Goal: Task Accomplishment & Management: Manage account settings

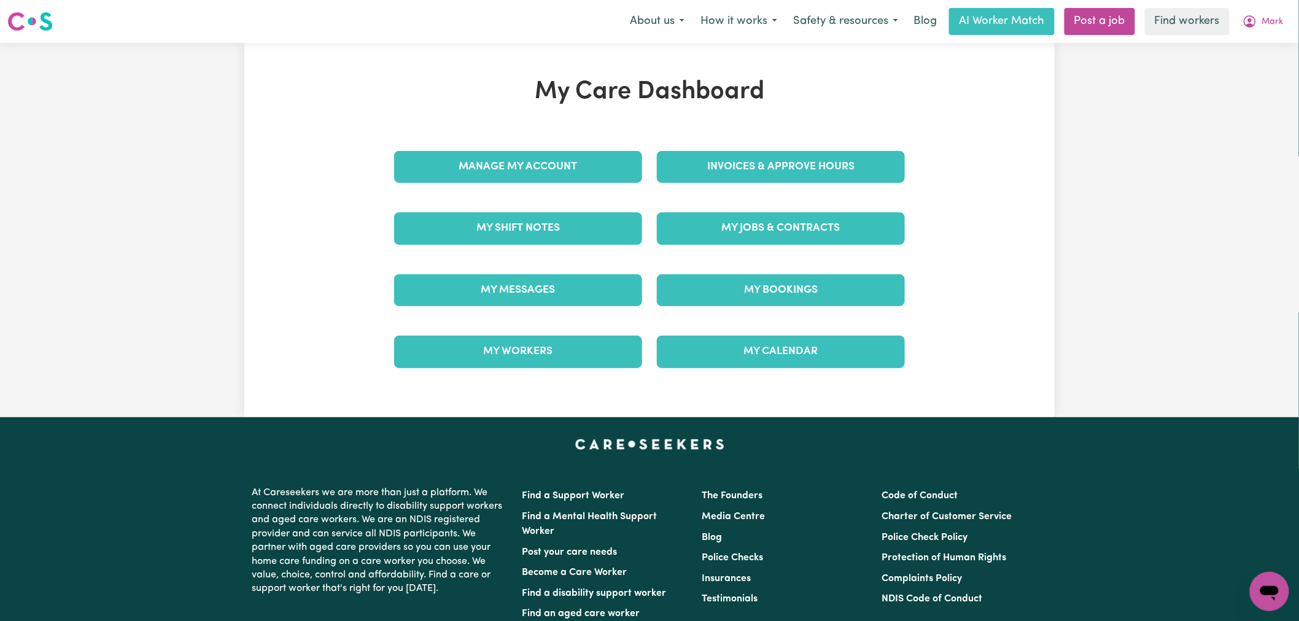
click at [1052, 113] on div "My Care Dashboard Manage My Account Invoices & Approve Hours My Shift Notes My …" at bounding box center [649, 230] width 810 height 306
click at [702, 106] on h1 "My Care Dashboard" at bounding box center [649, 91] width 525 height 29
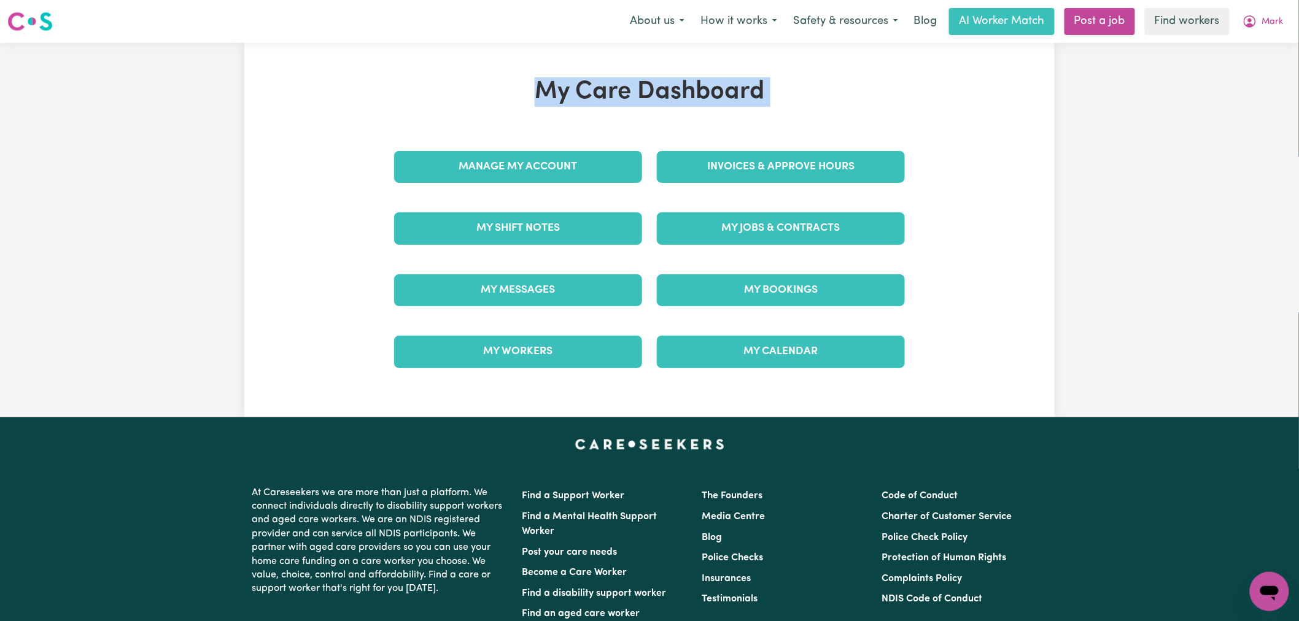
click at [702, 106] on h1 "My Care Dashboard" at bounding box center [649, 91] width 525 height 29
click at [761, 86] on h1 "My Care Dashboard" at bounding box center [649, 91] width 525 height 29
drag, startPoint x: 761, startPoint y: 86, endPoint x: 534, endPoint y: 96, distance: 227.3
click at [534, 96] on h1 "My Care Dashboard" at bounding box center [649, 91] width 525 height 29
click at [536, 96] on h1 "My Care Dashboard" at bounding box center [649, 91] width 525 height 29
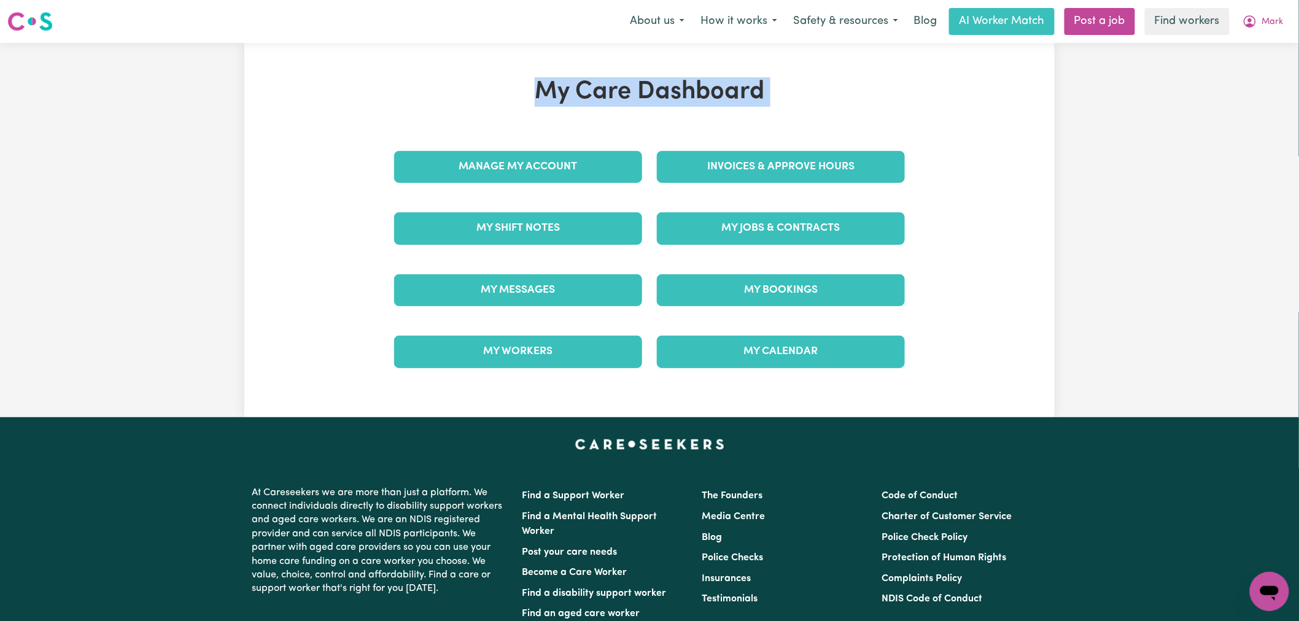
drag, startPoint x: 536, startPoint y: 96, endPoint x: 759, endPoint y: 101, distance: 222.2
click at [759, 101] on h1 "My Care Dashboard" at bounding box center [649, 91] width 525 height 29
drag, startPoint x: 762, startPoint y: 101, endPoint x: 538, endPoint y: 102, distance: 224.0
click at [538, 102] on h1 "My Care Dashboard" at bounding box center [649, 91] width 525 height 29
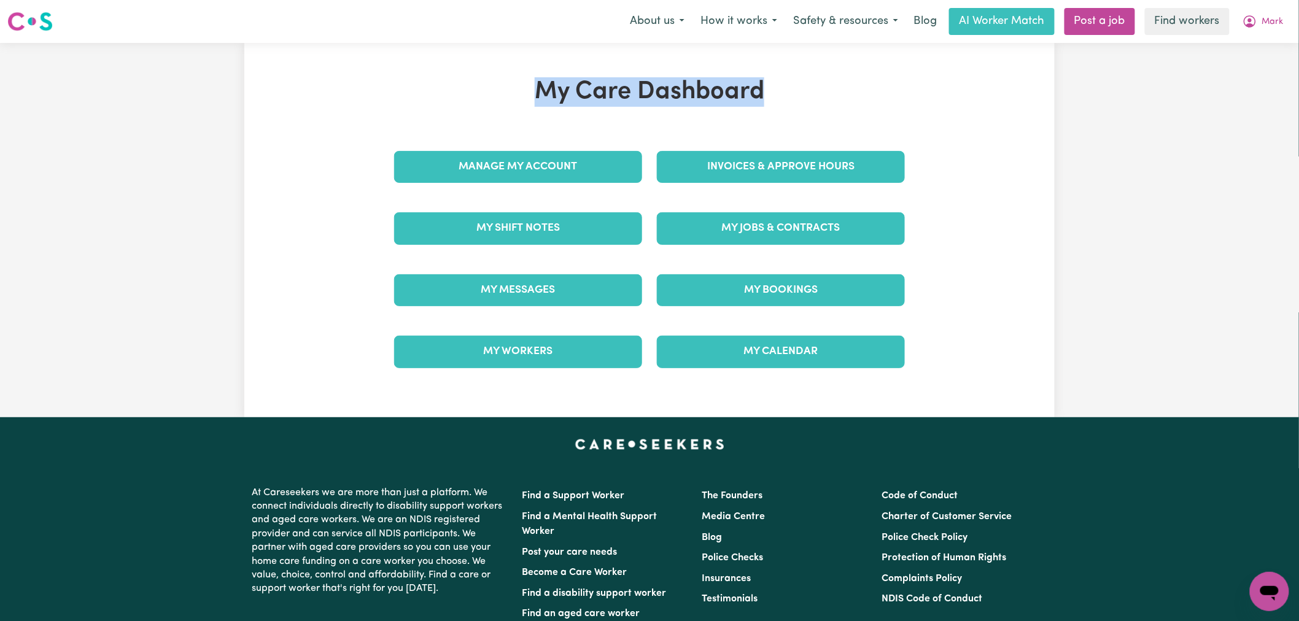
click at [544, 98] on h1 "My Care Dashboard" at bounding box center [649, 91] width 525 height 29
drag, startPoint x: 540, startPoint y: 98, endPoint x: 757, endPoint y: 96, distance: 216.7
click at [757, 96] on h1 "My Care Dashboard" at bounding box center [649, 91] width 525 height 29
click at [807, 82] on h1 "My Care Dashboard" at bounding box center [649, 91] width 525 height 29
click at [652, 101] on h1 "My Care Dashboard" at bounding box center [649, 91] width 525 height 29
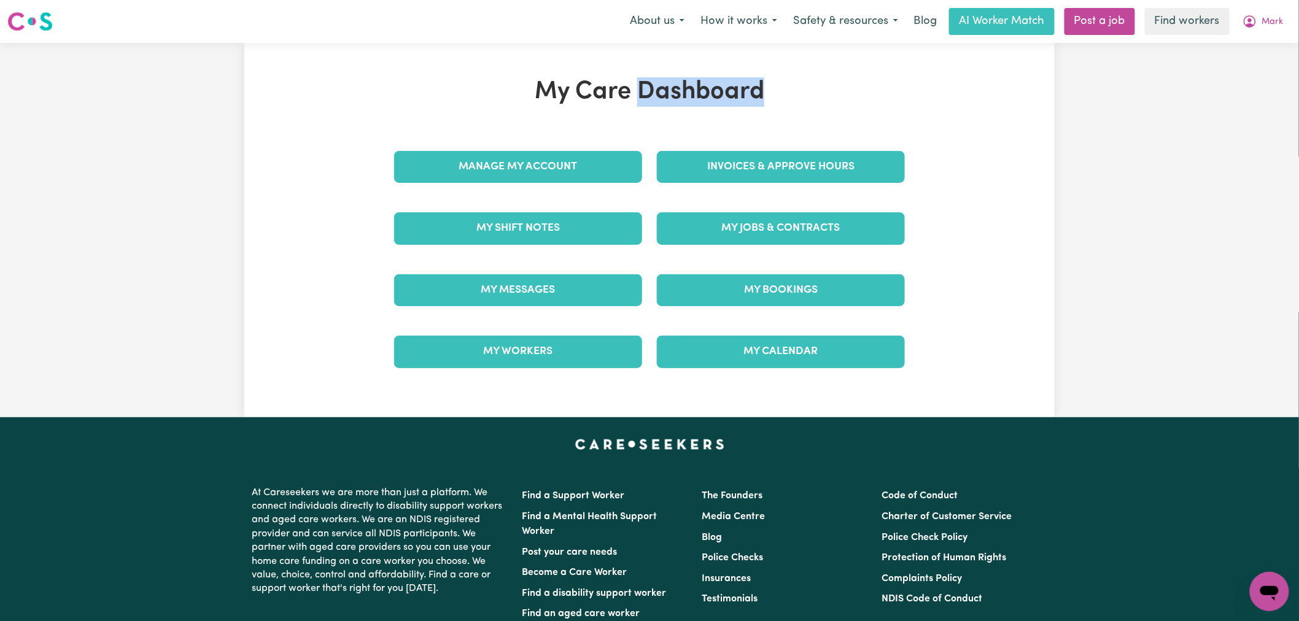
click at [652, 101] on h1 "My Care Dashboard" at bounding box center [649, 91] width 525 height 29
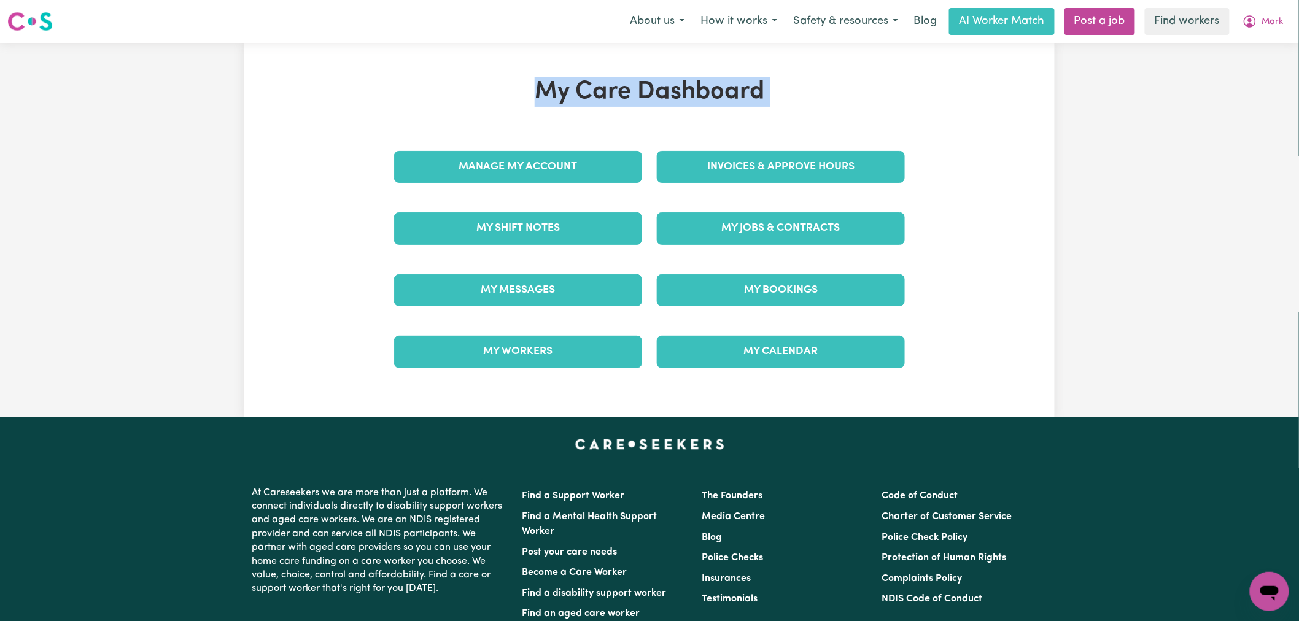
click at [749, 93] on h1 "My Care Dashboard" at bounding box center [649, 91] width 525 height 29
drag, startPoint x: 761, startPoint y: 90, endPoint x: 600, endPoint y: 100, distance: 161.1
click at [600, 100] on h1 "My Care Dashboard" at bounding box center [649, 91] width 525 height 29
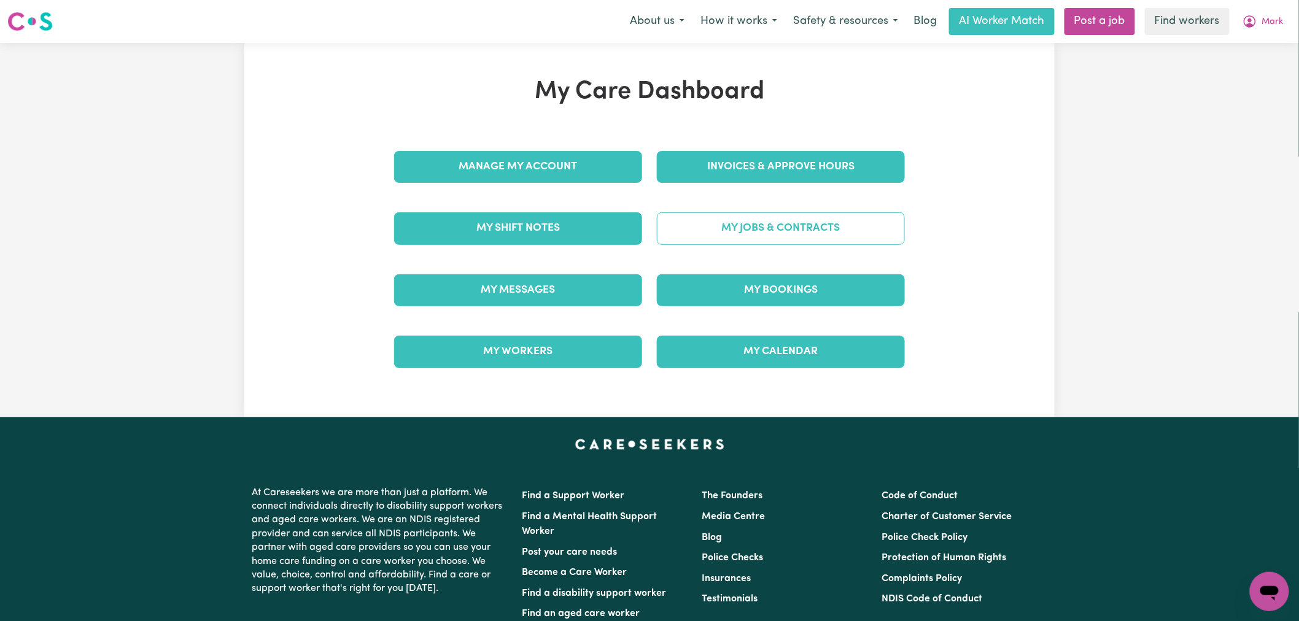
click at [743, 236] on link "My Jobs & Contracts" at bounding box center [781, 228] width 248 height 32
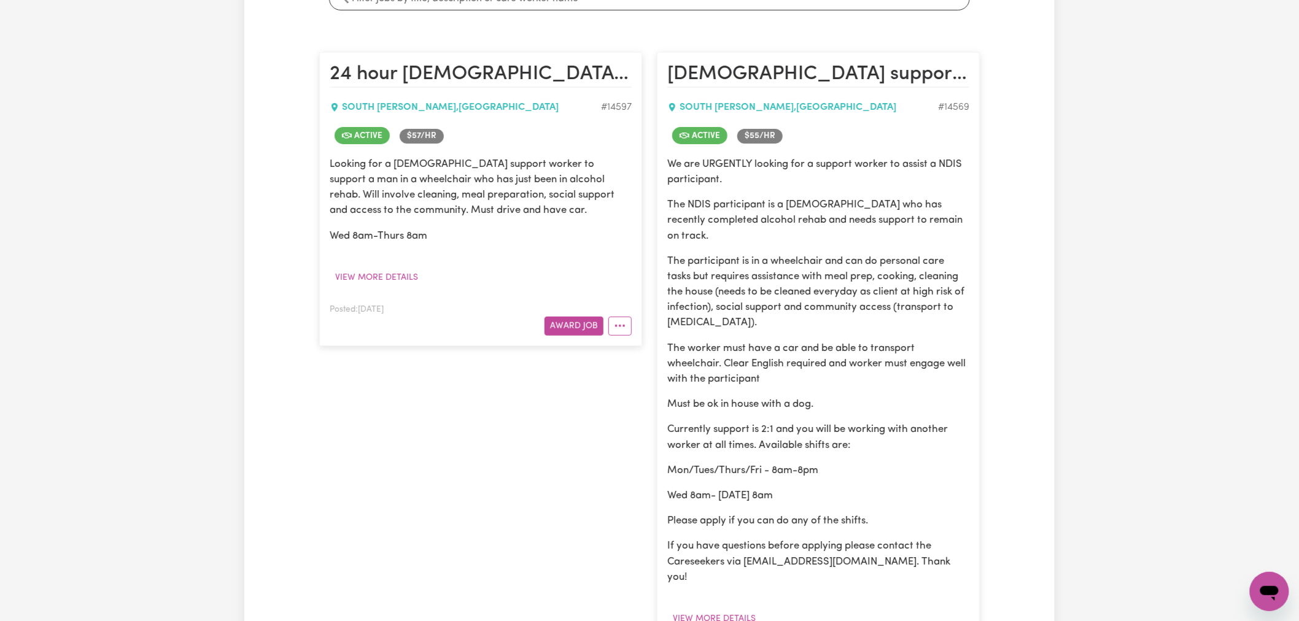
scroll to position [136, 0]
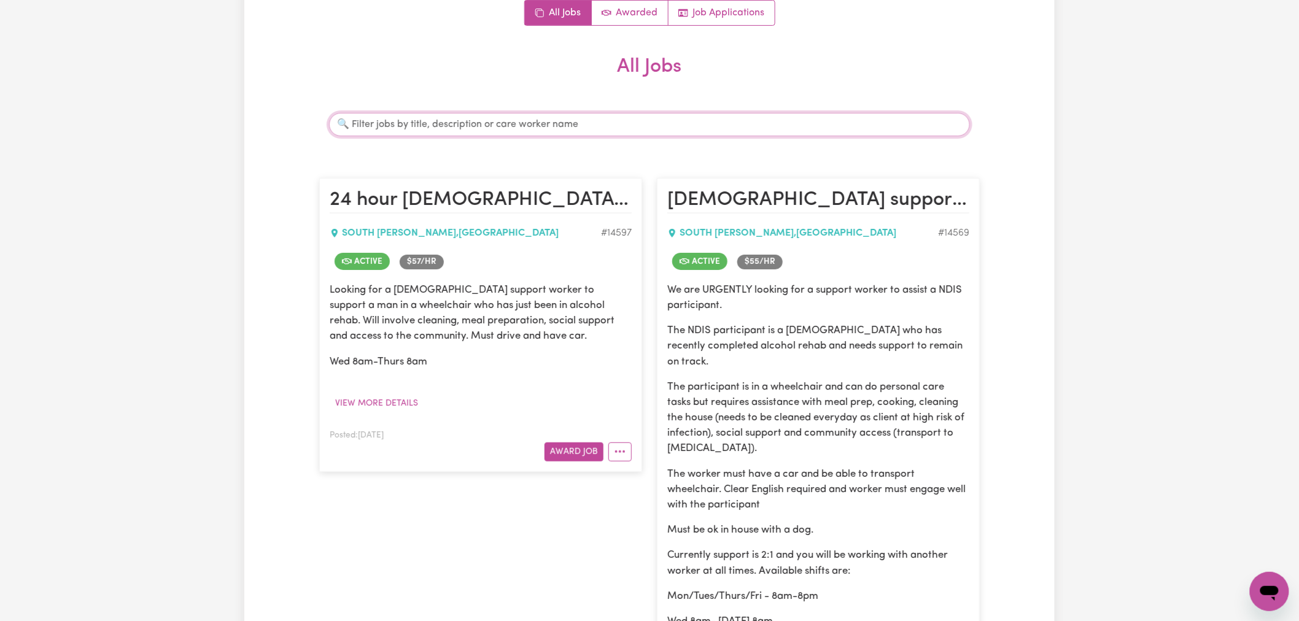
click at [560, 134] on input "Search jobs" at bounding box center [649, 124] width 641 height 23
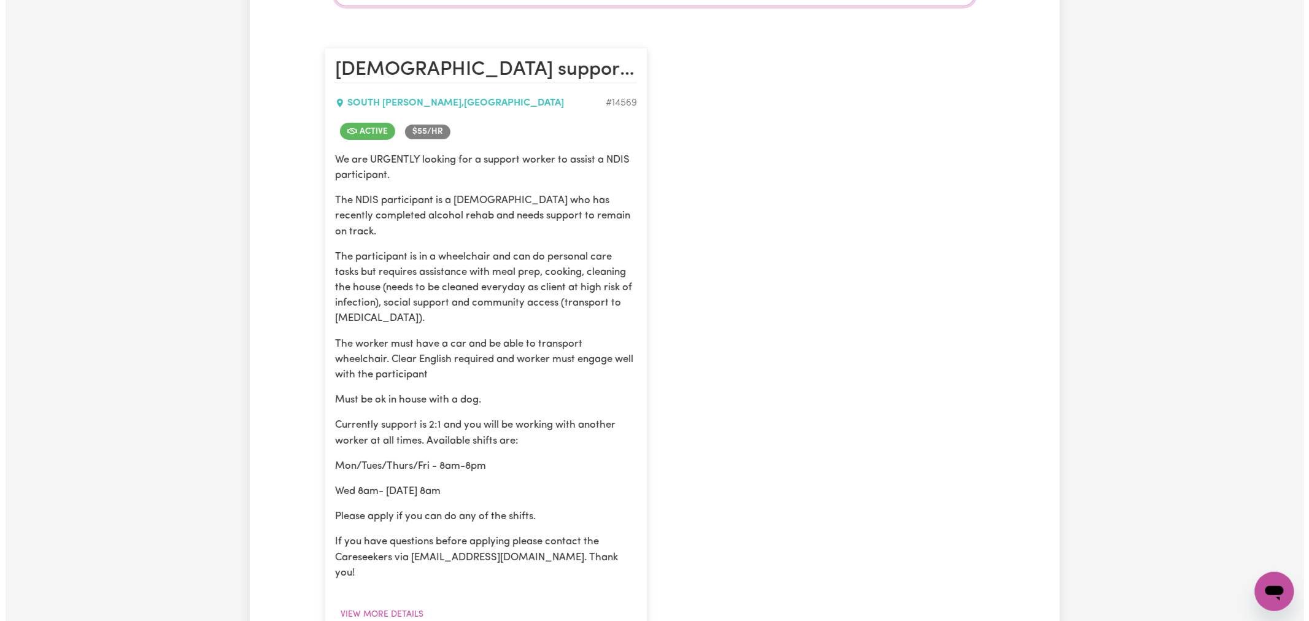
scroll to position [341, 0]
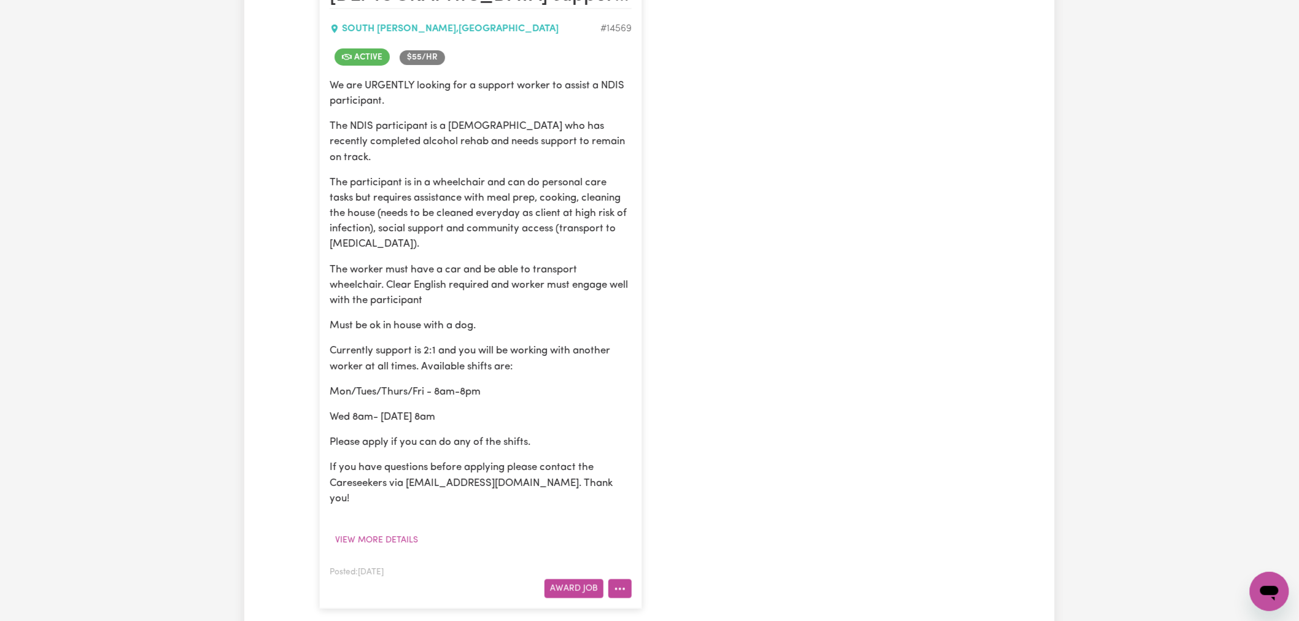
type input "novisi"
click at [624, 583] on icon "More options" at bounding box center [620, 589] width 12 height 12
click at [671, 356] on div "[DEMOGRAPHIC_DATA] support worker urgently needed - long shifts at [GEOGRAPHIC_…" at bounding box center [649, 291] width 675 height 660
click at [622, 583] on icon "More options" at bounding box center [620, 589] width 12 height 12
click at [660, 425] on link "View/Edit Contract" at bounding box center [668, 437] width 119 height 25
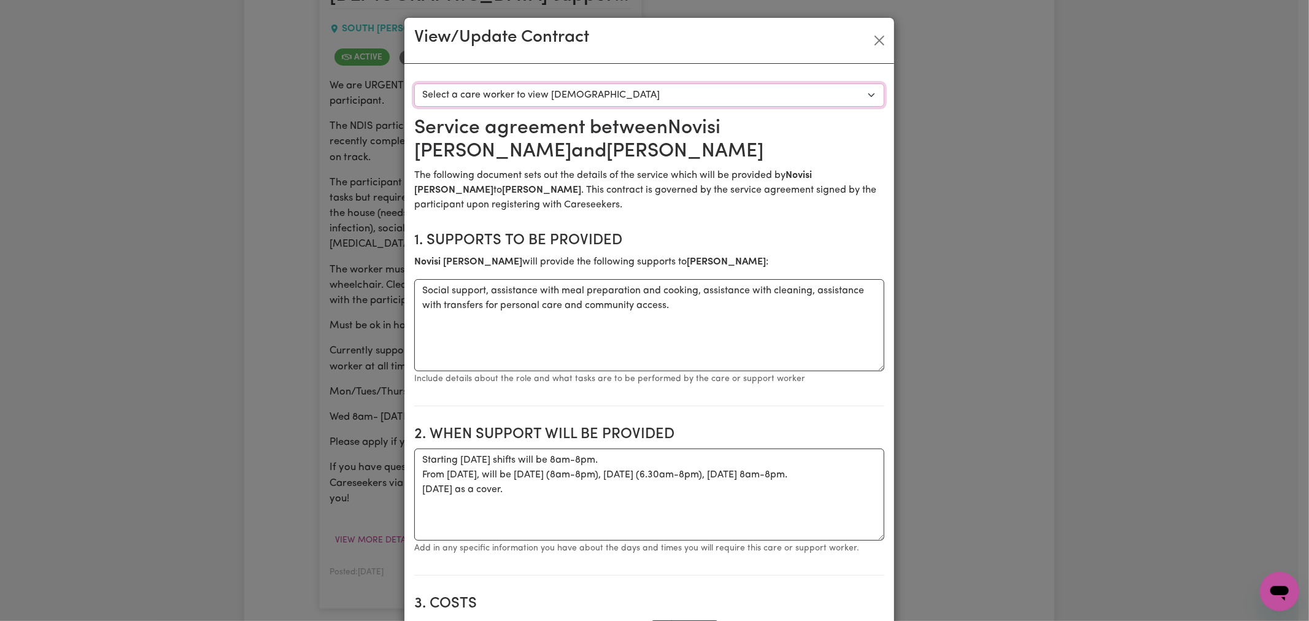
click at [676, 90] on select "Select a care worker to view [DEMOGRAPHIC_DATA] #10365 - [PERSON_NAME] (contrac…" at bounding box center [649, 94] width 470 height 23
select select "9977"
click at [414, 83] on select "Select a care worker to view [DEMOGRAPHIC_DATA] #10365 - [PERSON_NAME] (contrac…" at bounding box center [649, 94] width 470 height 23
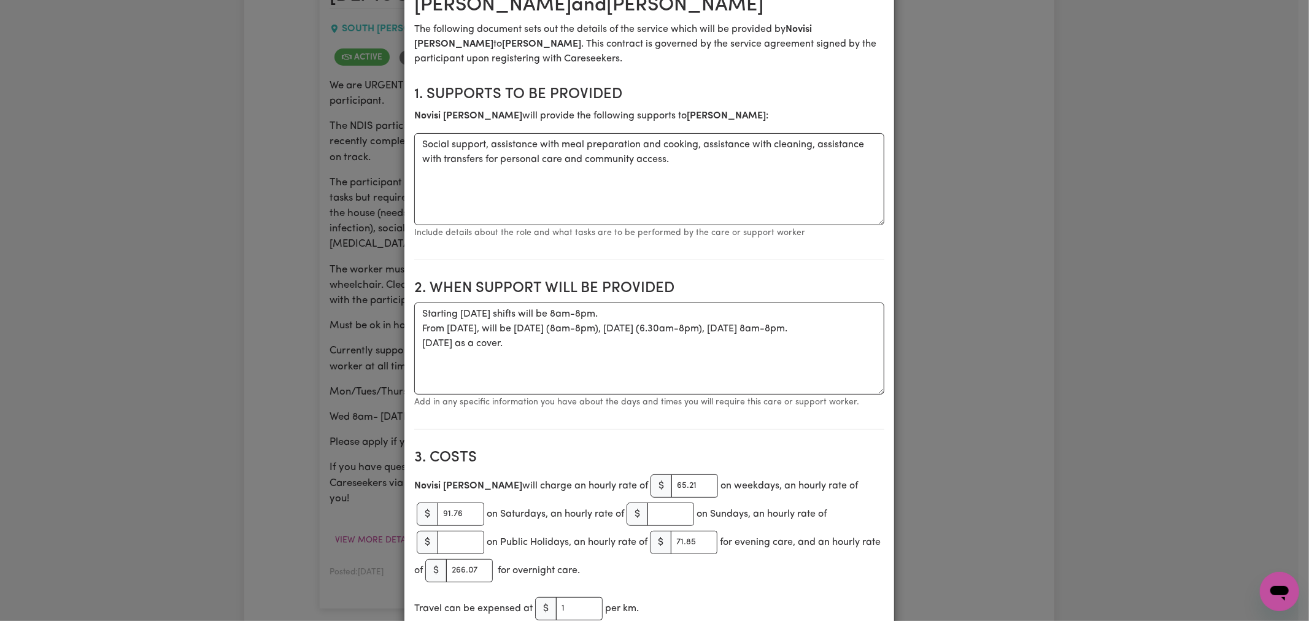
scroll to position [273, 0]
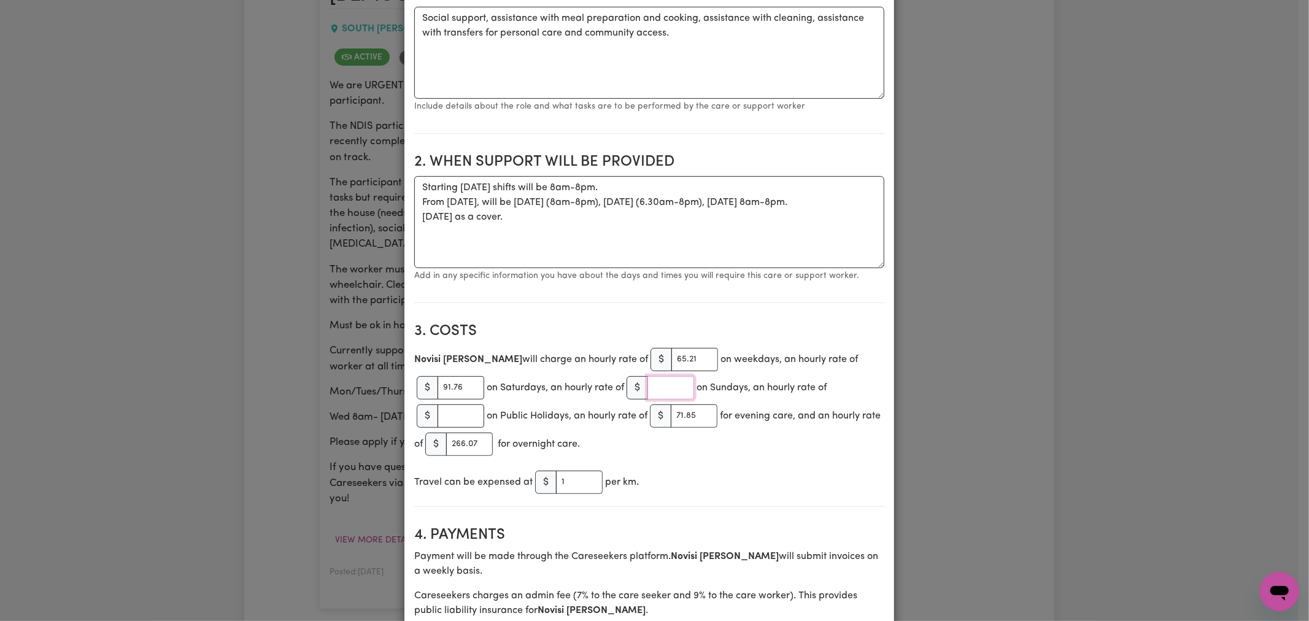
click at [660, 390] on input "number" at bounding box center [671, 387] width 47 height 23
paste input "114.80"
type input "114.80"
click at [687, 458] on div "[PERSON_NAME] will charge an hourly rate of $ 65.21 on weekdays, an hourly rate…" at bounding box center [649, 402] width 470 height 113
click at [446, 421] on input "number" at bounding box center [461, 415] width 47 height 23
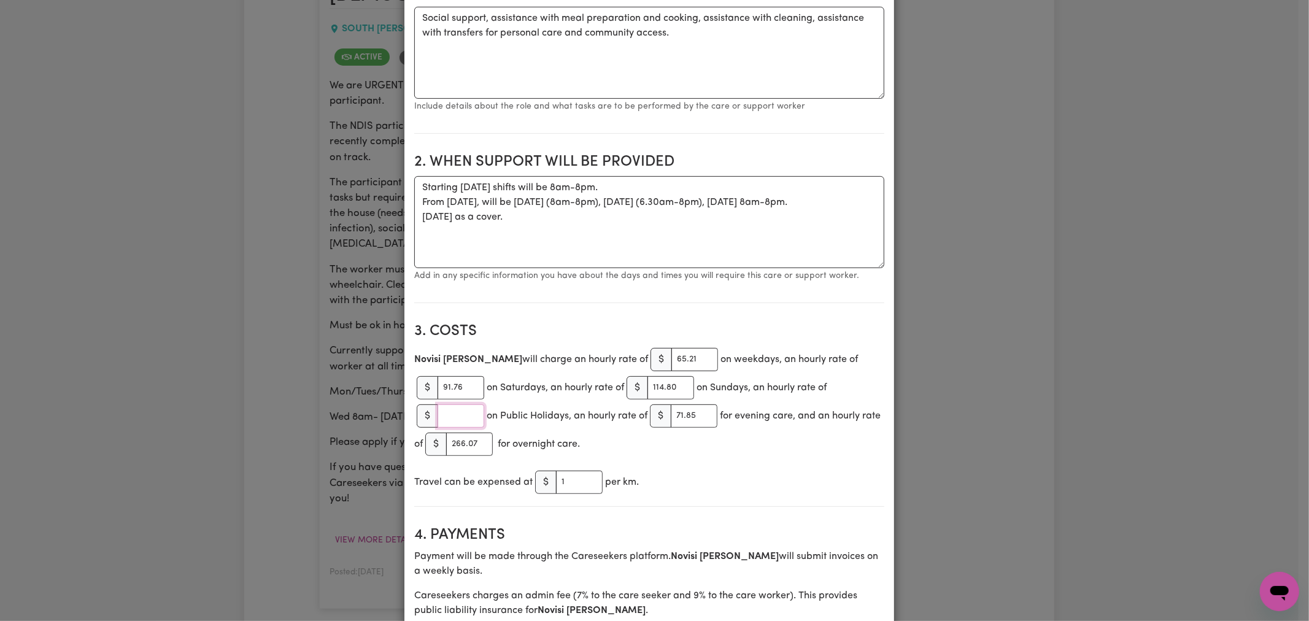
paste input "140.57"
type input "140.57"
click at [705, 444] on div "[PERSON_NAME] will charge an hourly rate of $ 65.21 on weekdays, an hourly rate…" at bounding box center [649, 402] width 470 height 113
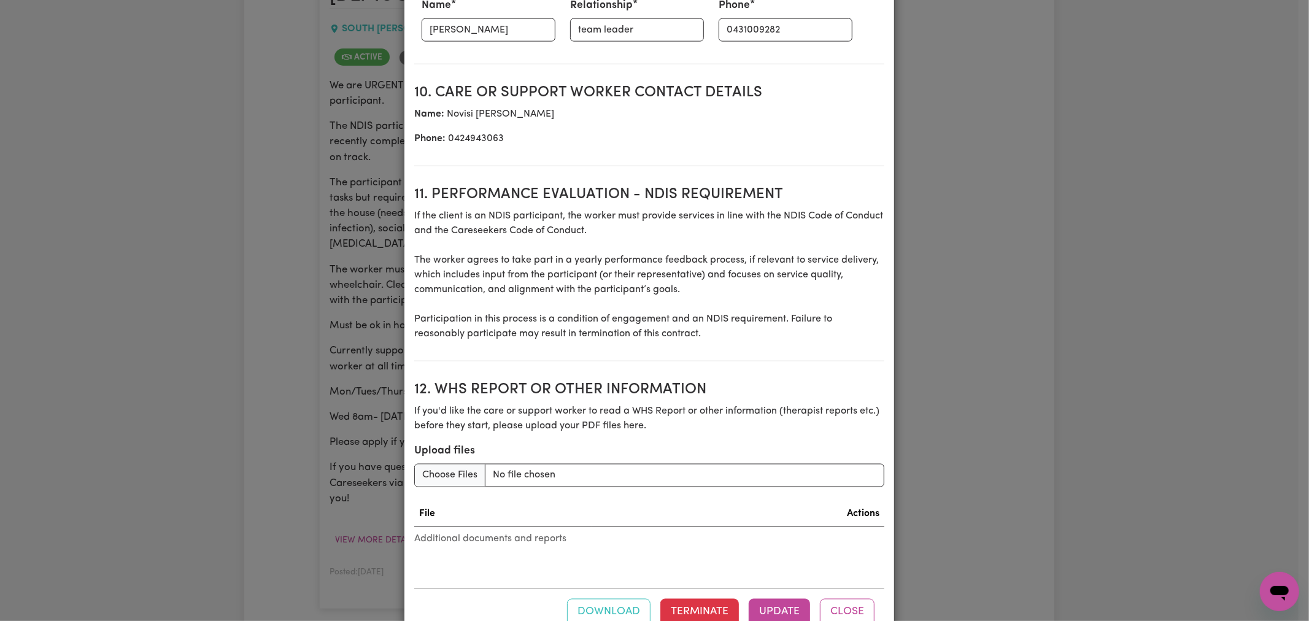
scroll to position [1549, 0]
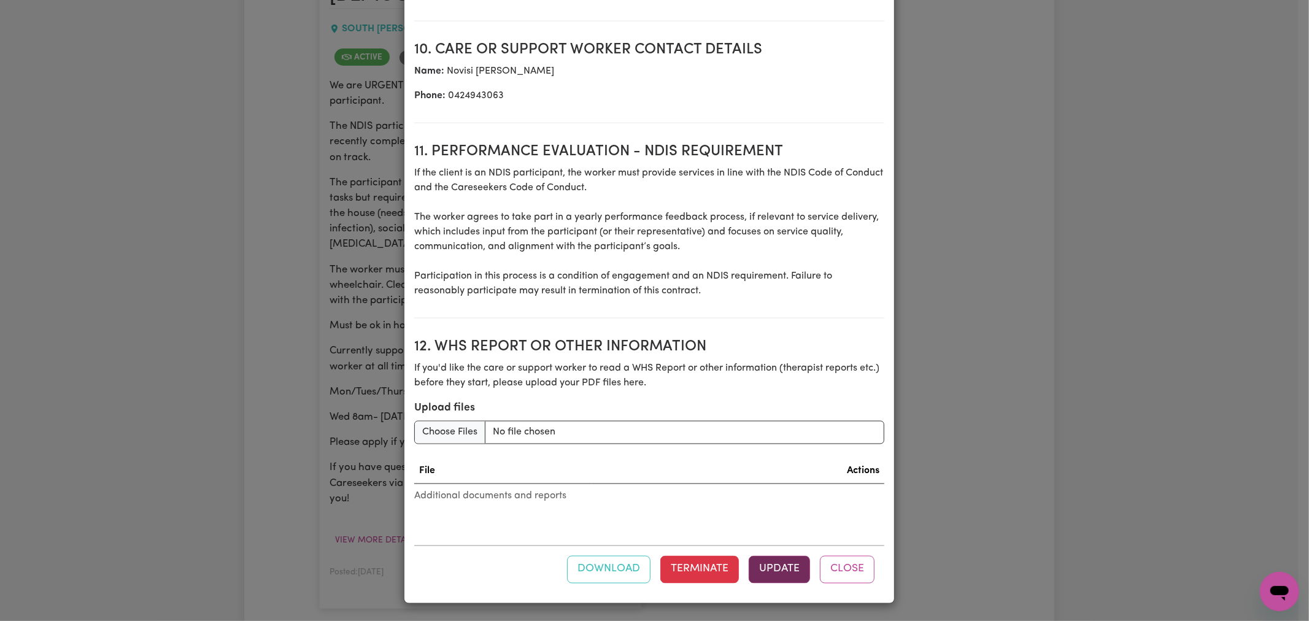
click at [768, 563] on button "Update" at bounding box center [779, 569] width 61 height 27
click at [778, 573] on button "Update" at bounding box center [779, 569] width 61 height 27
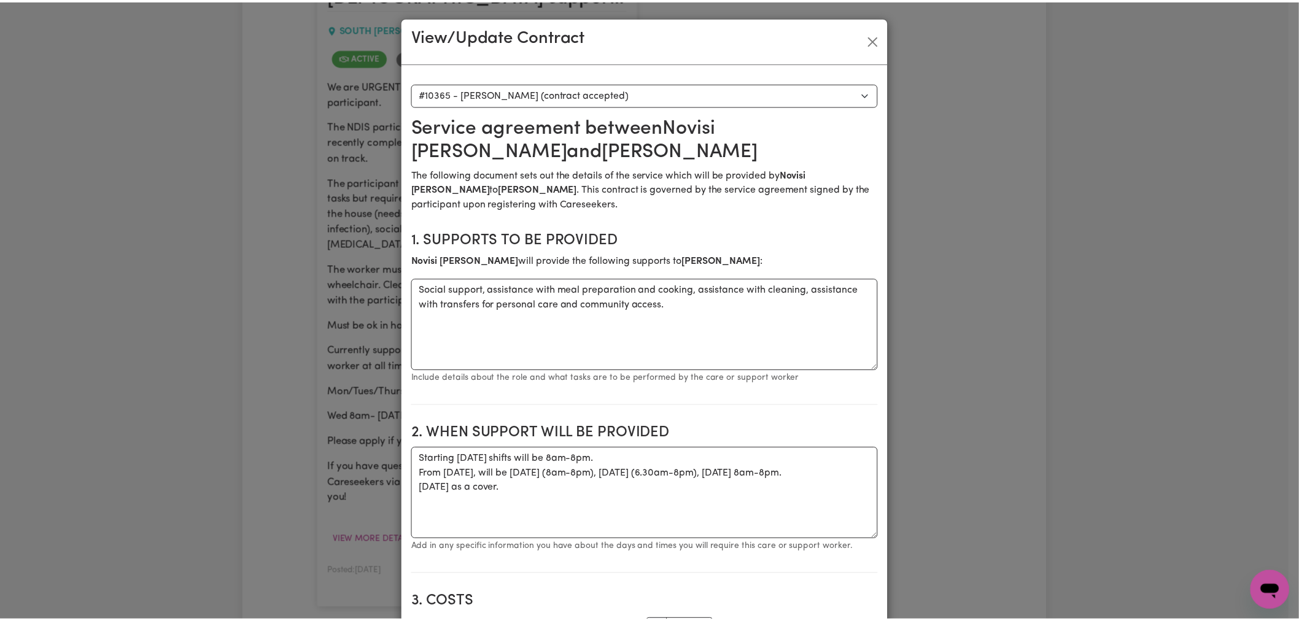
scroll to position [0, 0]
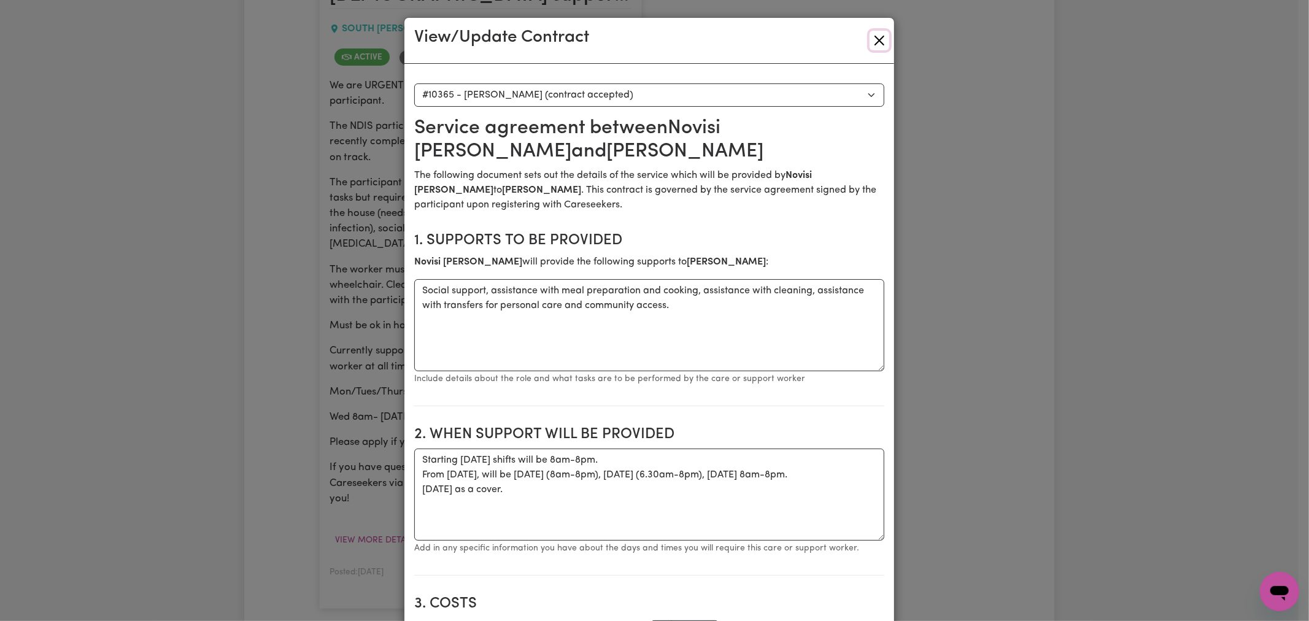
click at [876, 39] on button "Close" at bounding box center [880, 41] width 20 height 20
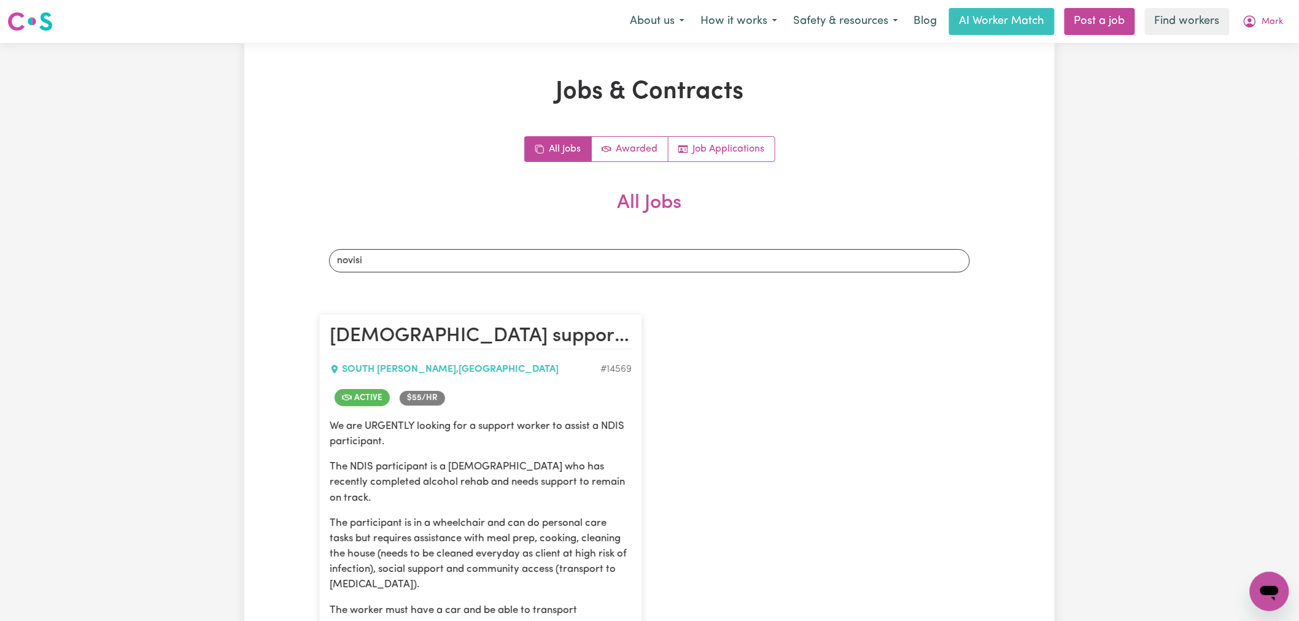
click at [856, 152] on div "All Jobs Awarded Job Applications" at bounding box center [649, 149] width 660 height 26
drag, startPoint x: 656, startPoint y: 205, endPoint x: 436, endPoint y: 209, distance: 219.2
click at [436, 209] on h2 "All Jobs" at bounding box center [649, 213] width 660 height 43
click at [909, 210] on h2 "All Jobs" at bounding box center [649, 213] width 660 height 43
click at [1272, 20] on span "Mark" at bounding box center [1272, 22] width 21 height 14
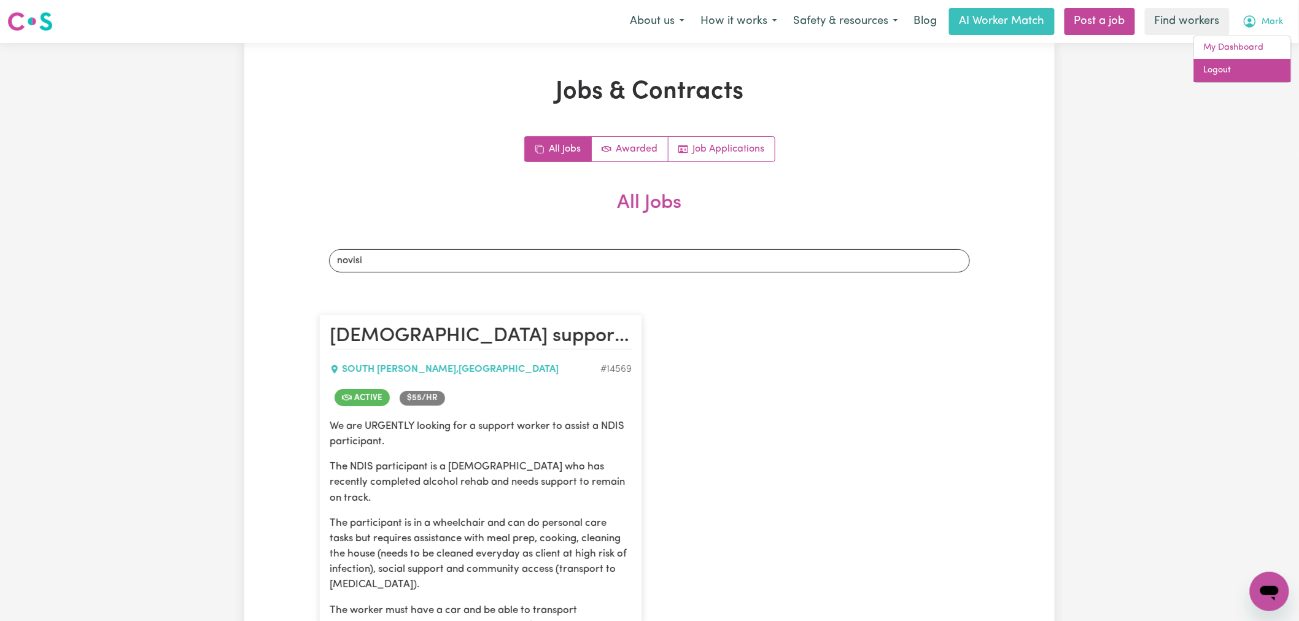
click at [1253, 72] on link "Logout" at bounding box center [1242, 70] width 97 height 23
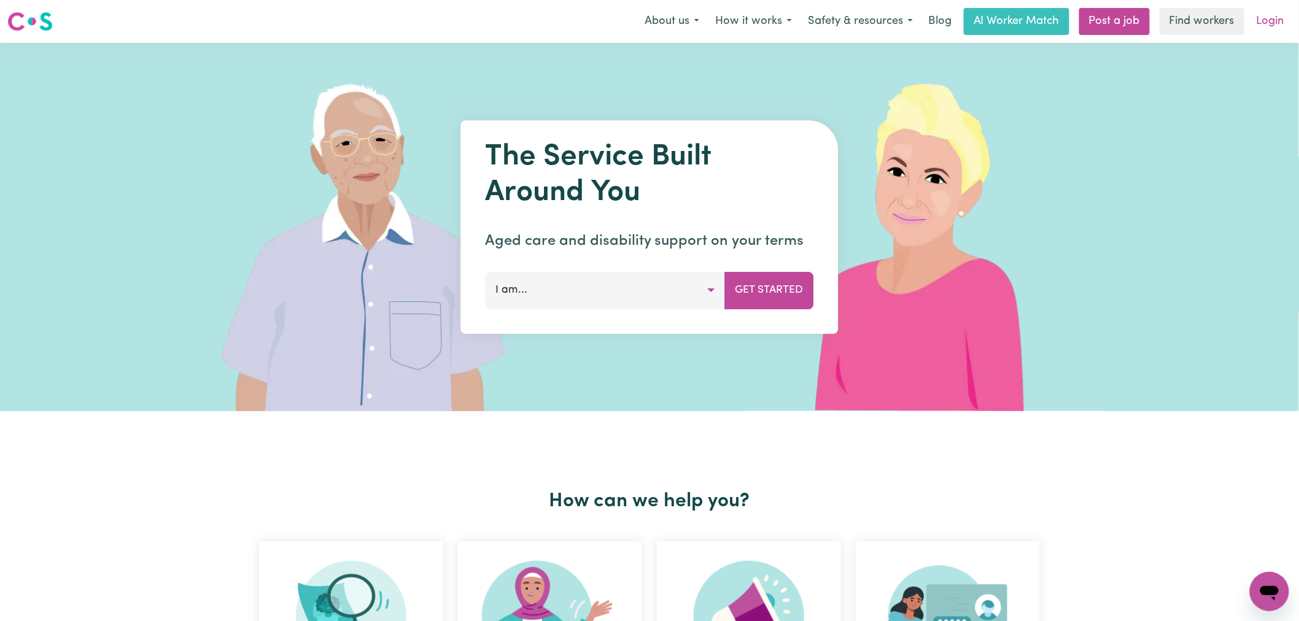
click at [1271, 18] on link "Login" at bounding box center [1270, 21] width 42 height 27
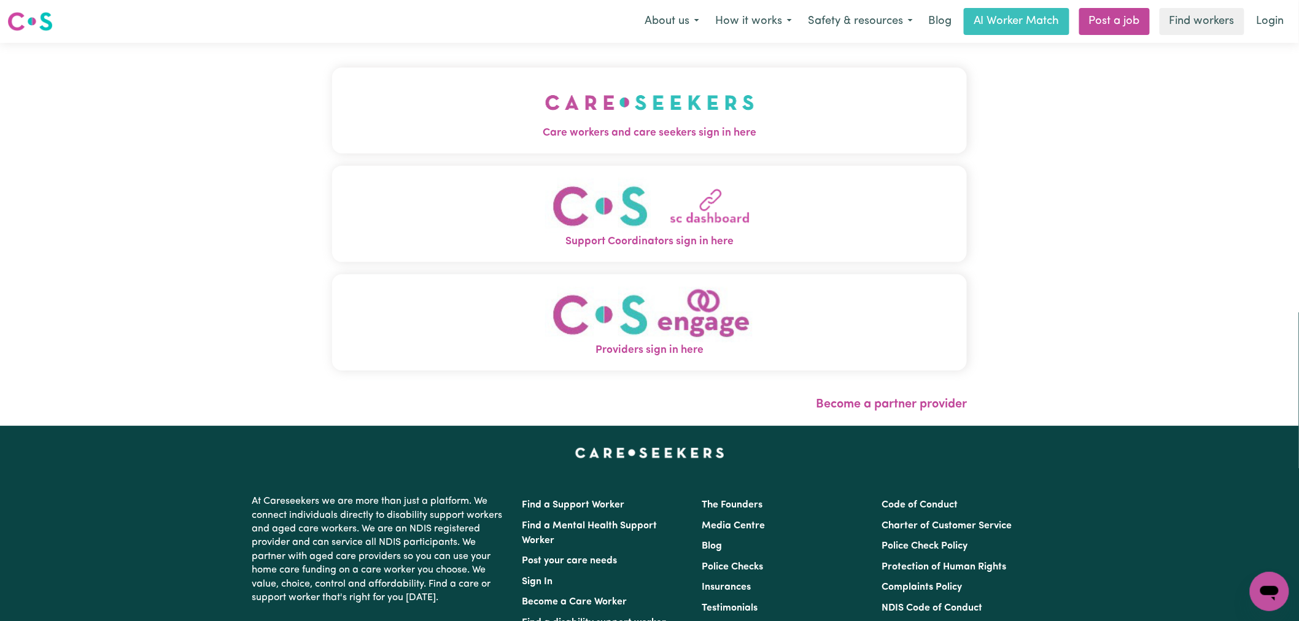
click at [559, 143] on button "Care workers and care seekers sign in here" at bounding box center [649, 111] width 635 height 86
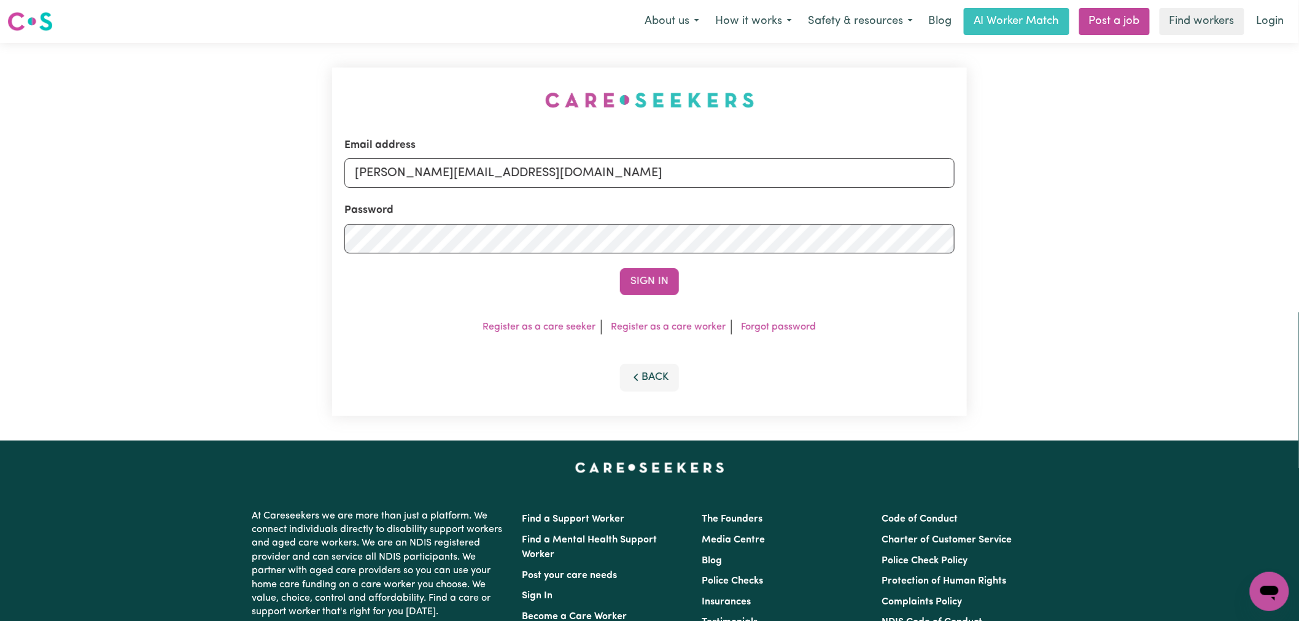
click at [514, 191] on form "Email address [PERSON_NAME][EMAIL_ADDRESS][DOMAIN_NAME] Password Sign In" at bounding box center [649, 216] width 610 height 158
click at [522, 179] on input "[PERSON_NAME][EMAIL_ADDRESS][DOMAIN_NAME]" at bounding box center [649, 172] width 610 height 29
drag, startPoint x: 648, startPoint y: 172, endPoint x: 414, endPoint y: 174, distance: 233.2
click at [414, 174] on input "superuser~ [EMAIL_ADDRESS][DOMAIN_NAME]" at bounding box center [649, 172] width 610 height 29
click at [620, 268] on button "Sign In" at bounding box center [649, 281] width 59 height 27
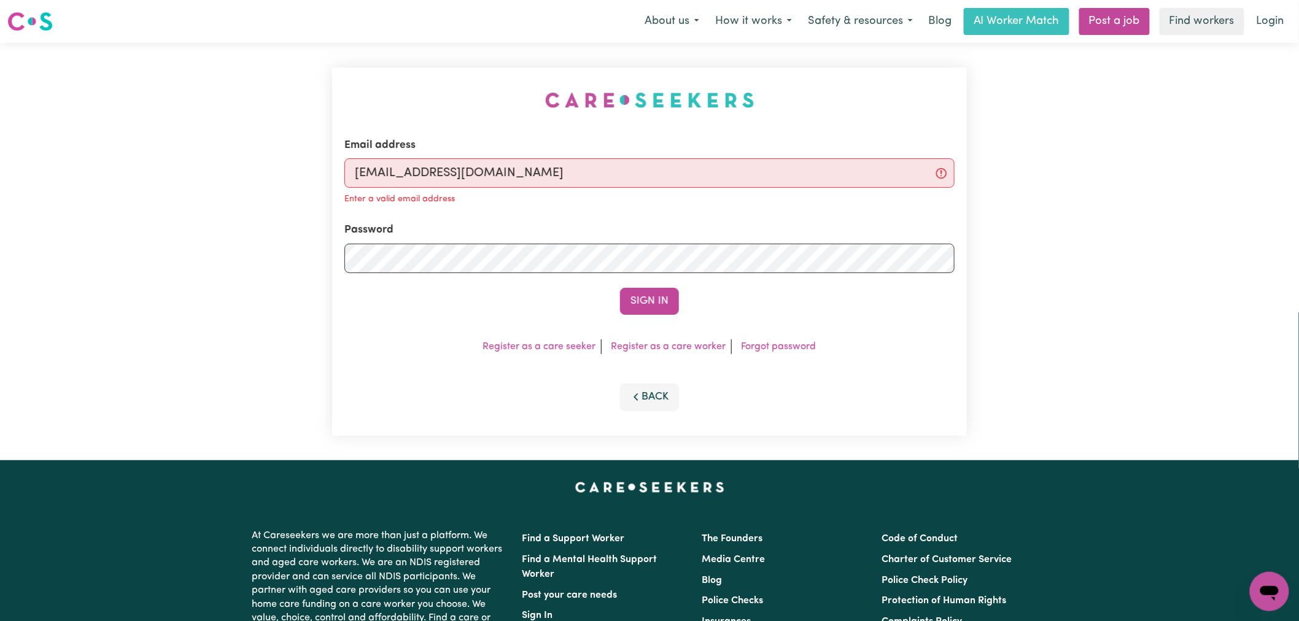
click at [620, 288] on button "Sign In" at bounding box center [649, 301] width 59 height 27
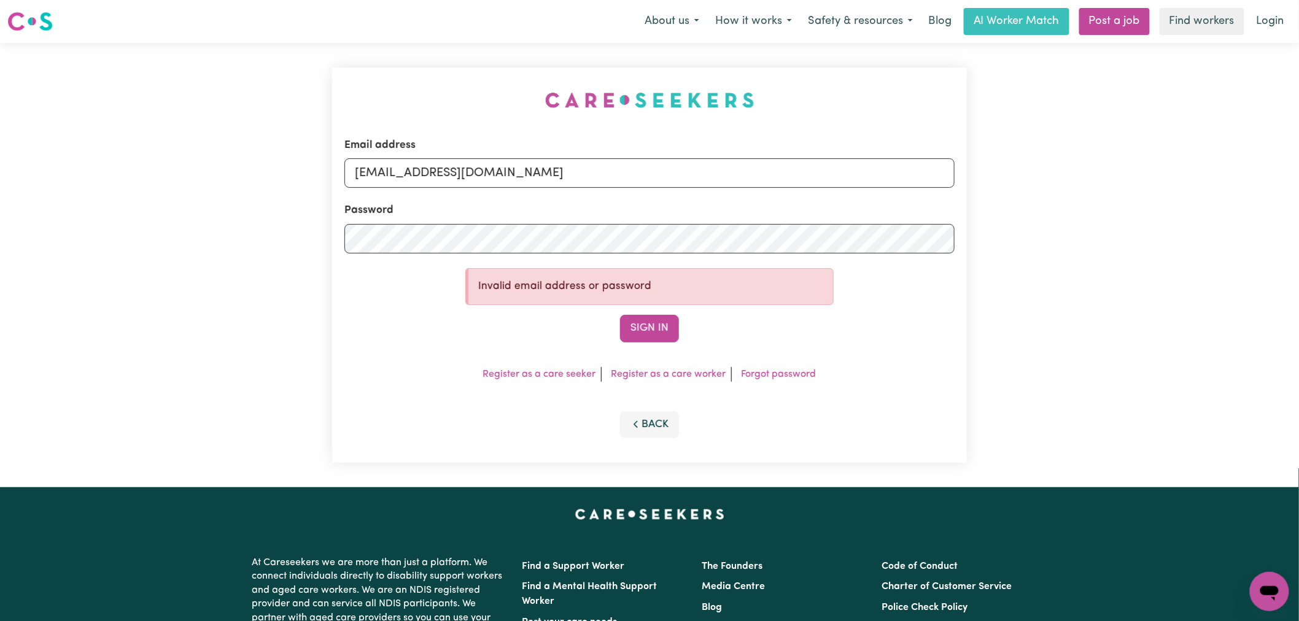
type input "[EMAIL_ADDRESS][DOMAIN_NAME]"
click at [620, 315] on button "Sign In" at bounding box center [649, 328] width 59 height 27
